Goal: Transaction & Acquisition: Book appointment/travel/reservation

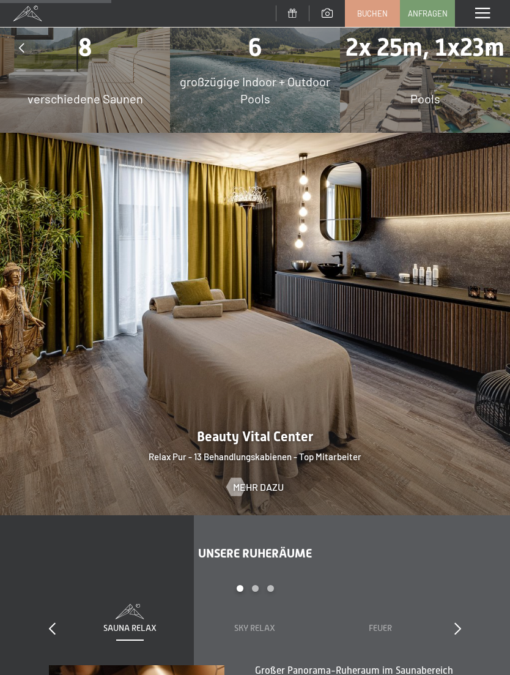
scroll to position [1261, 0]
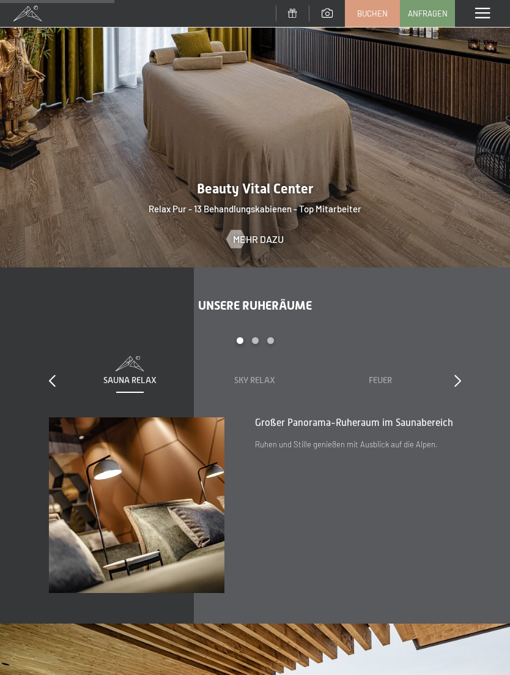
click at [371, 16] on span "Buchen" at bounding box center [372, 13] width 31 height 11
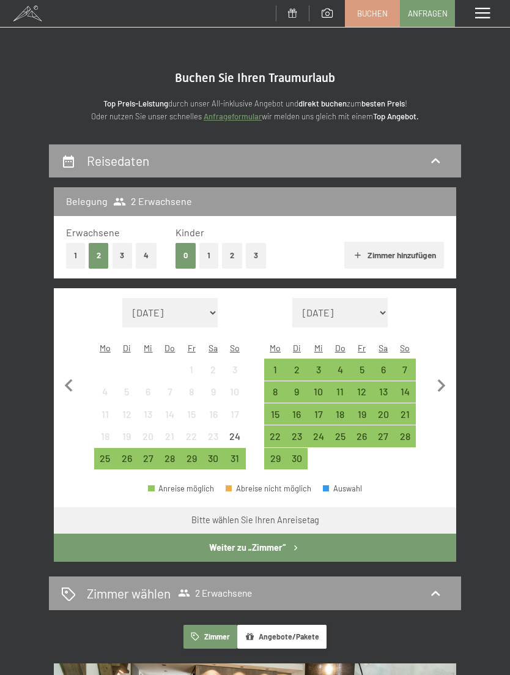
click at [443, 373] on icon "button" at bounding box center [442, 386] width 26 height 26
select select "2025-09-01"
select select "2025-10-01"
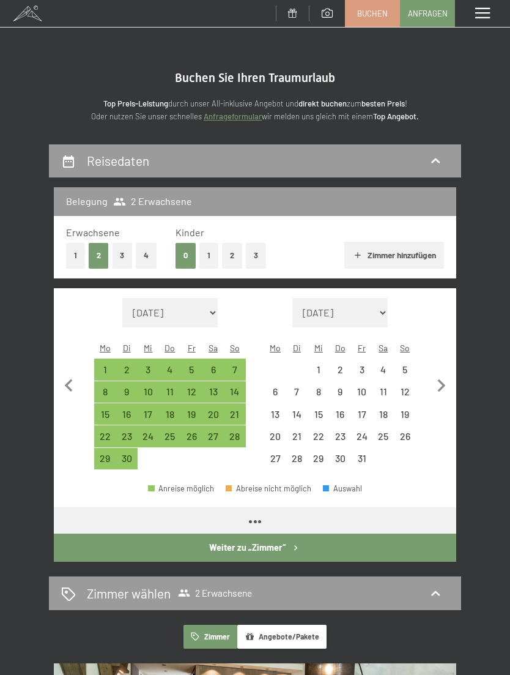
select select "2025-09-01"
select select "2025-10-01"
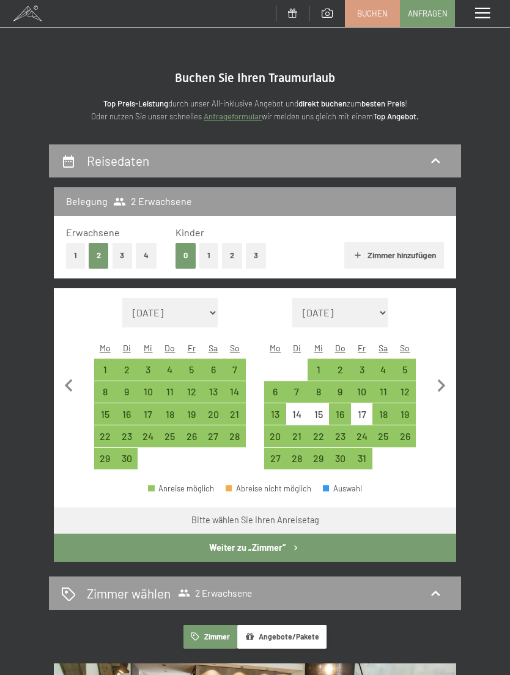
click at [366, 453] on div "31" at bounding box center [361, 462] width 19 height 19
select select "2025-09-01"
select select "2025-10-01"
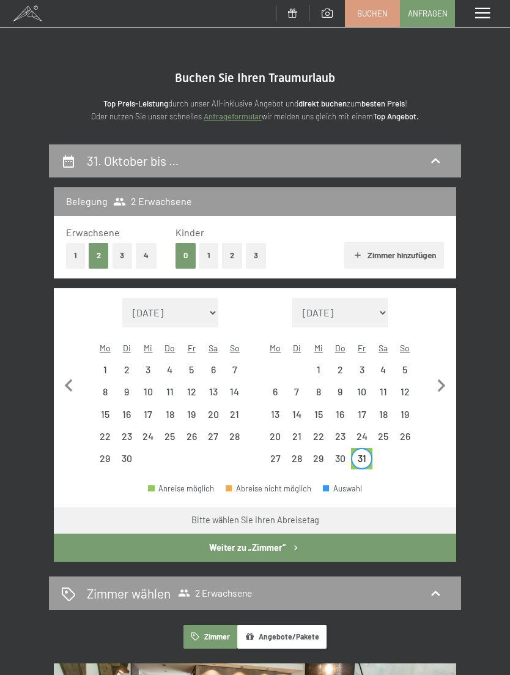
click at [440, 381] on icon "button" at bounding box center [442, 385] width 8 height 13
select select "2025-10-01"
select select "2025-11-01"
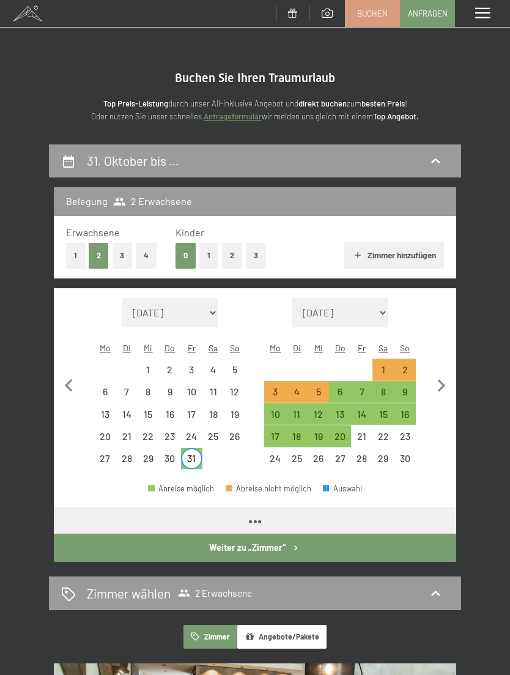
select select "2025-10-01"
select select "2025-11-01"
click at [70, 375] on icon "button" at bounding box center [69, 386] width 26 height 26
select select "2025-09-01"
select select "2025-10-01"
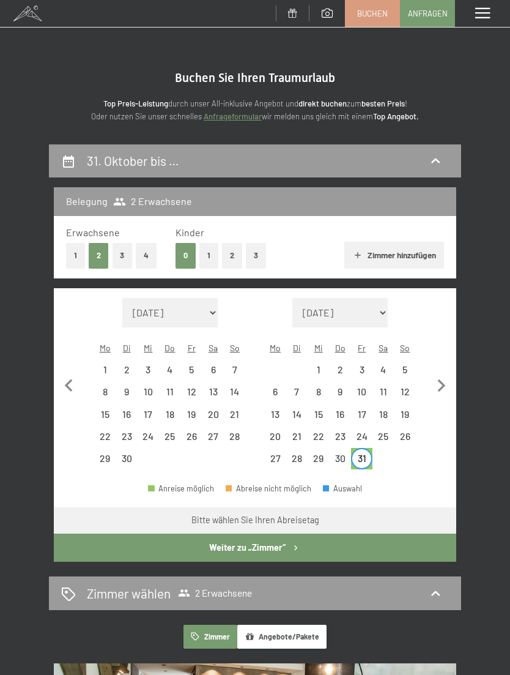
click at [356, 453] on div "31" at bounding box center [361, 462] width 19 height 19
select select "2025-09-01"
select select "2025-10-01"
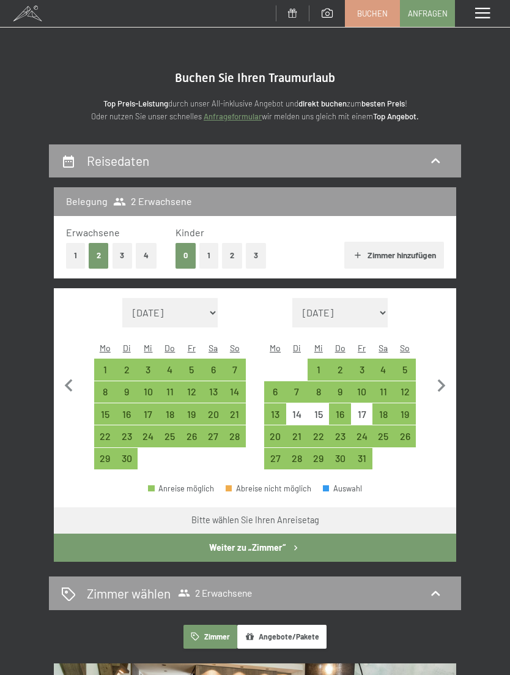
click at [363, 431] on div "24" at bounding box center [361, 440] width 19 height 19
select select "2025-09-01"
select select "2025-10-01"
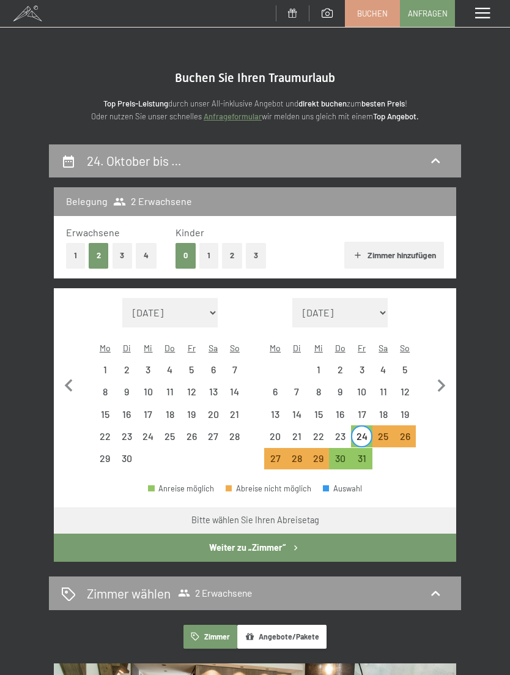
click at [406, 431] on div "26" at bounding box center [405, 440] width 19 height 19
select select "2025-09-01"
select select "2025-10-01"
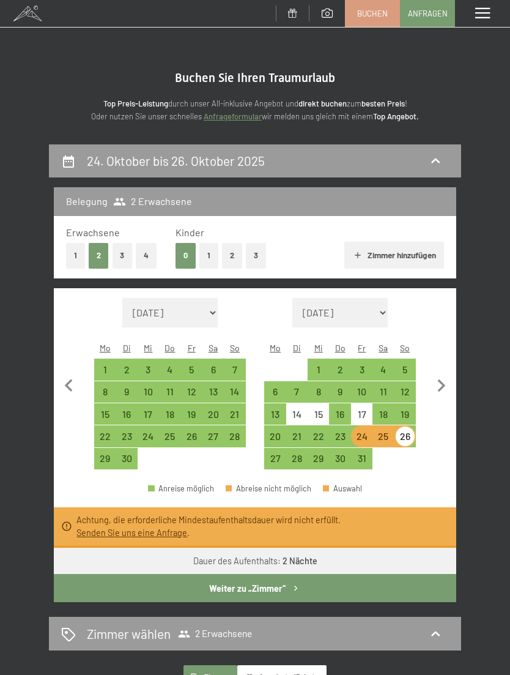
click at [267, 453] on div "27" at bounding box center [275, 462] width 19 height 19
select select "2025-09-01"
select select "2025-10-01"
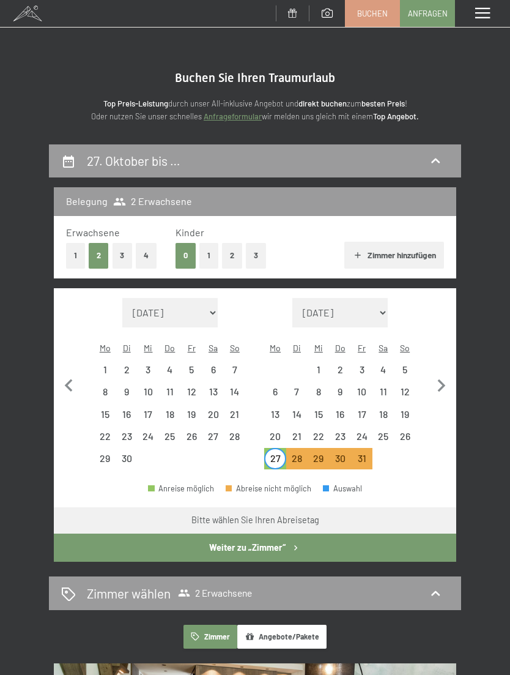
click at [437, 396] on button "button" at bounding box center [442, 384] width 26 height 172
select select "2025-10-01"
select select "2025-11-01"
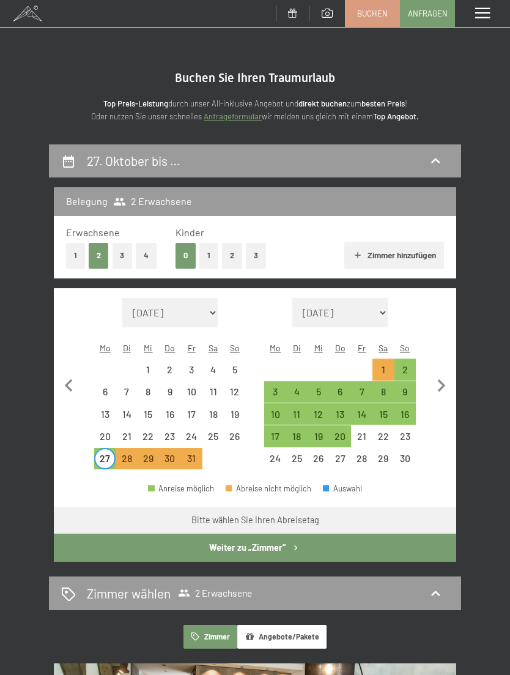
click at [404, 365] on div "2" at bounding box center [405, 374] width 19 height 19
select select "2025-10-01"
select select "2025-11-01"
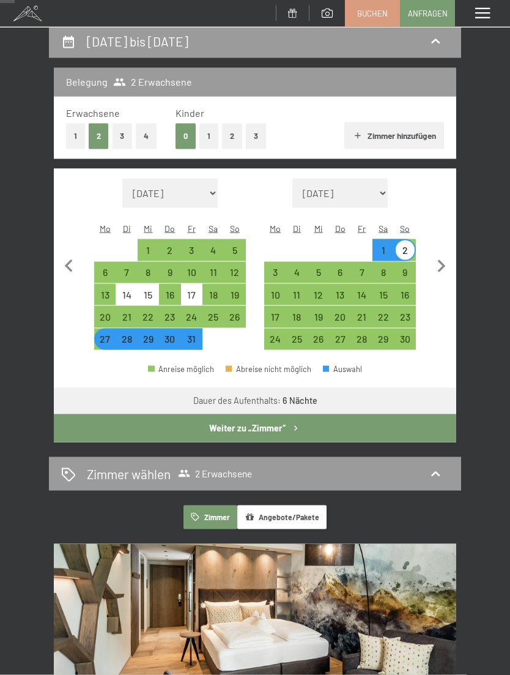
scroll to position [121, 0]
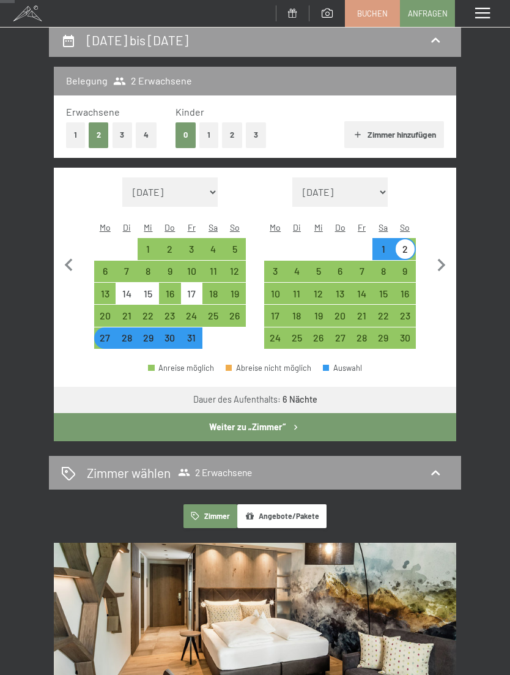
click at [398, 419] on button "Weiter zu „Zimmer“" at bounding box center [255, 427] width 403 height 28
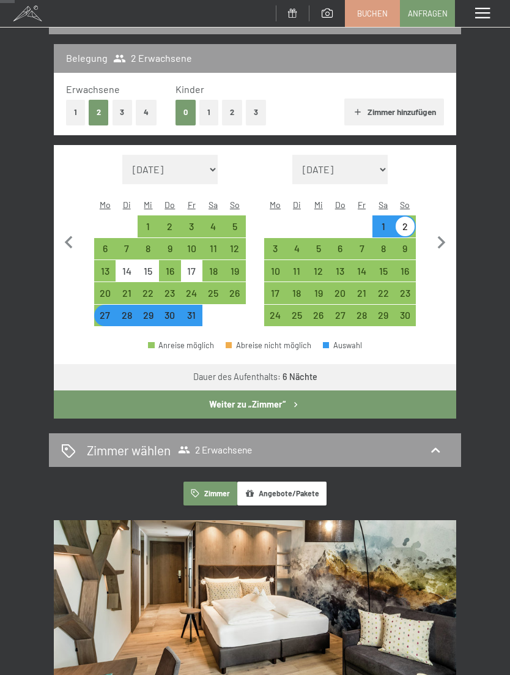
select select "2025-10-01"
select select "2025-11-01"
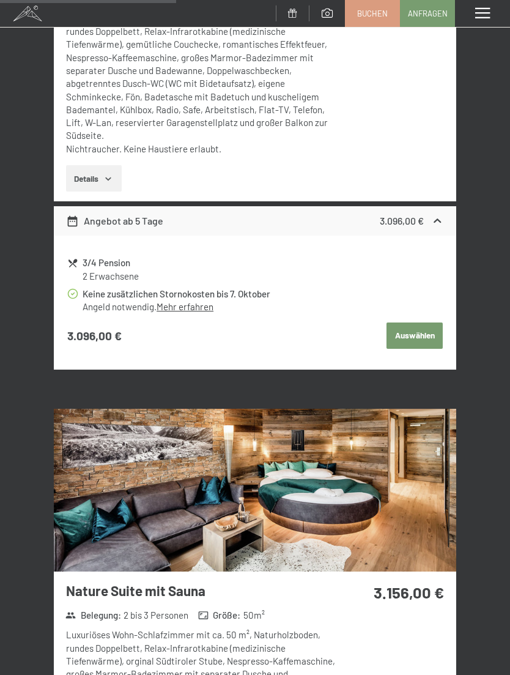
scroll to position [1628, 0]
